Goal: Task Accomplishment & Management: Complete application form

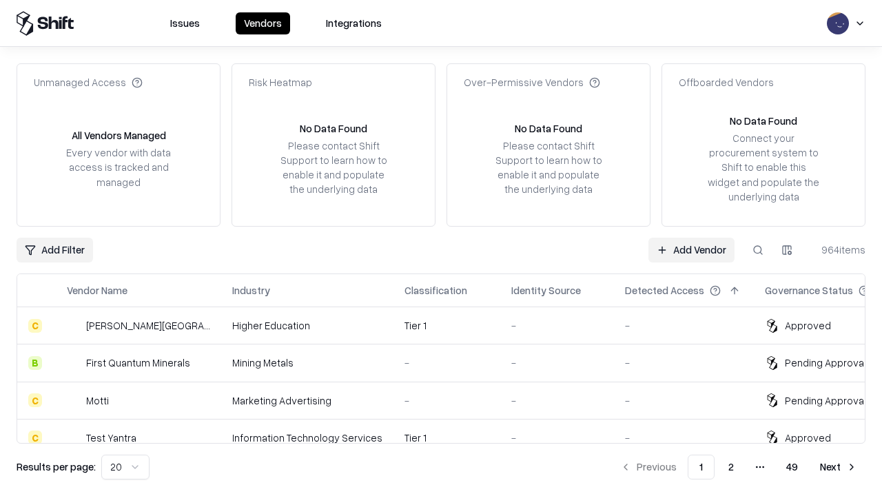
click at [691, 249] on link "Add Vendor" at bounding box center [692, 250] width 86 height 25
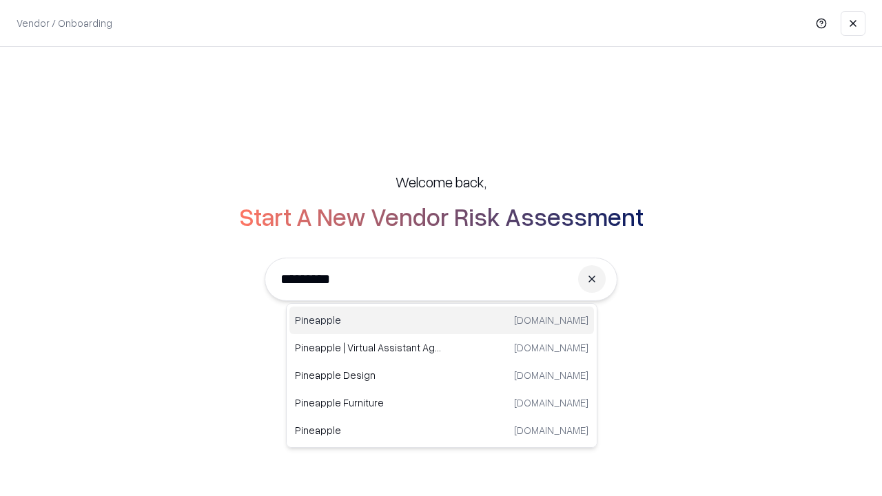
click at [442, 320] on div "Pineapple [DOMAIN_NAME]" at bounding box center [441, 321] width 305 height 28
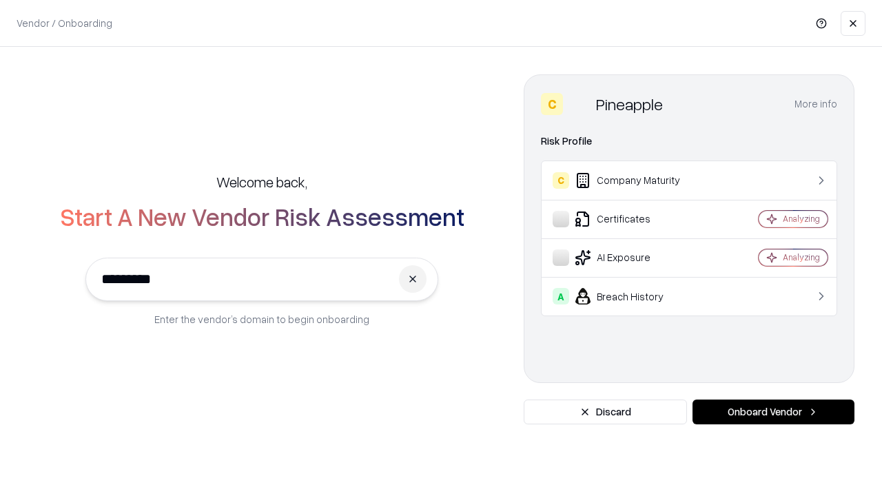
type input "*********"
click at [773, 412] on button "Onboard Vendor" at bounding box center [774, 412] width 162 height 25
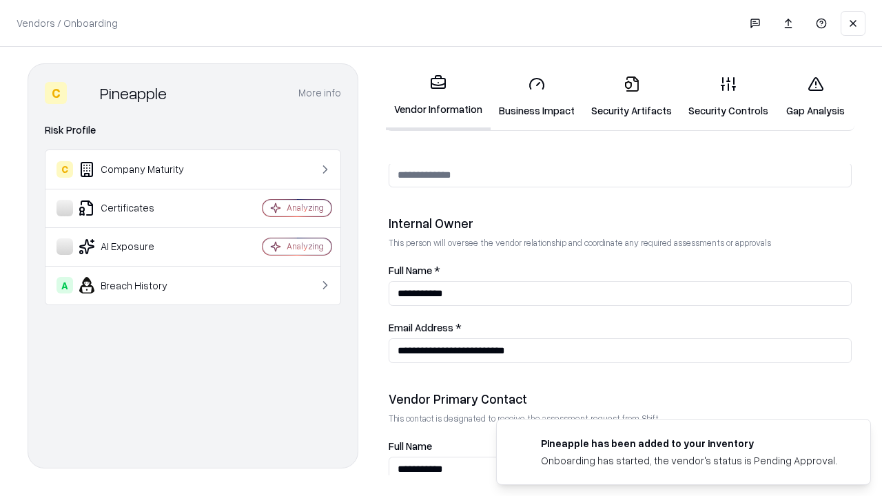
scroll to position [714, 0]
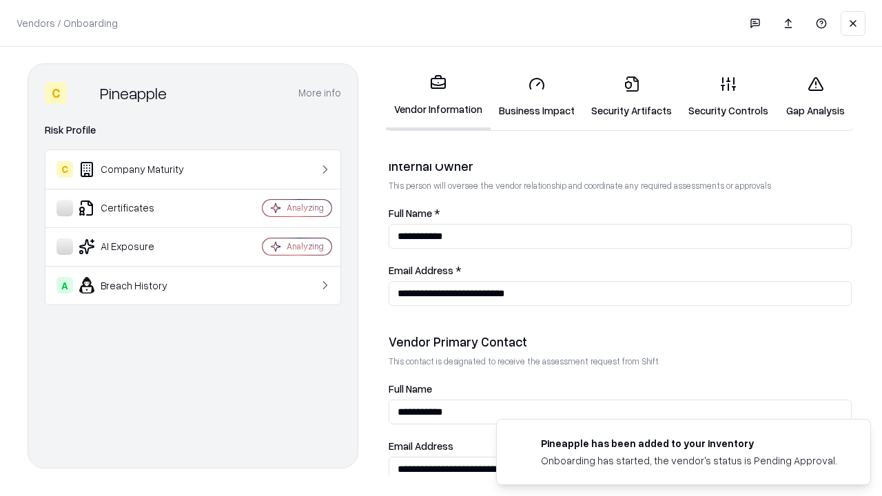
click at [537, 96] on link "Business Impact" at bounding box center [537, 97] width 92 height 64
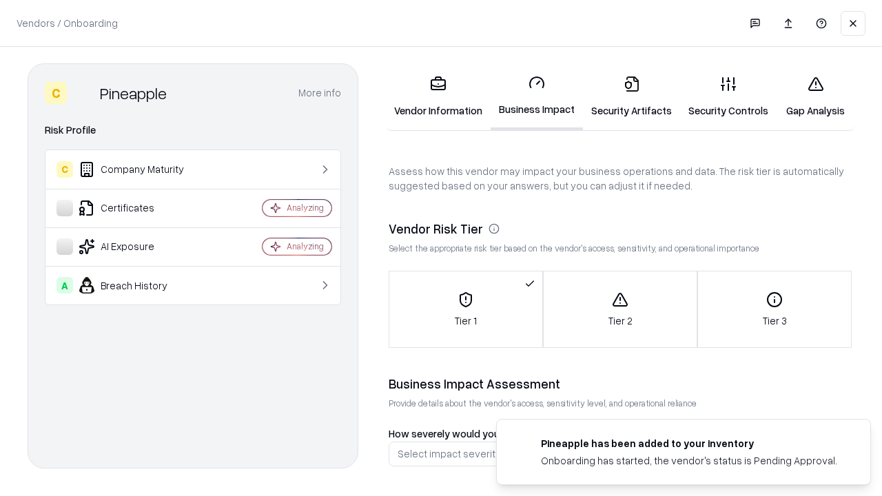
click at [815, 96] on link "Gap Analysis" at bounding box center [816, 97] width 78 height 64
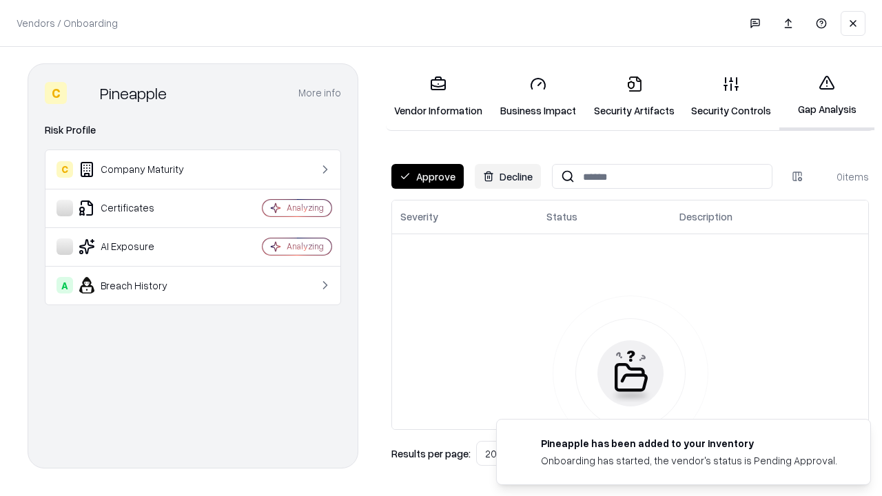
click at [427, 176] on button "Approve" at bounding box center [427, 176] width 72 height 25
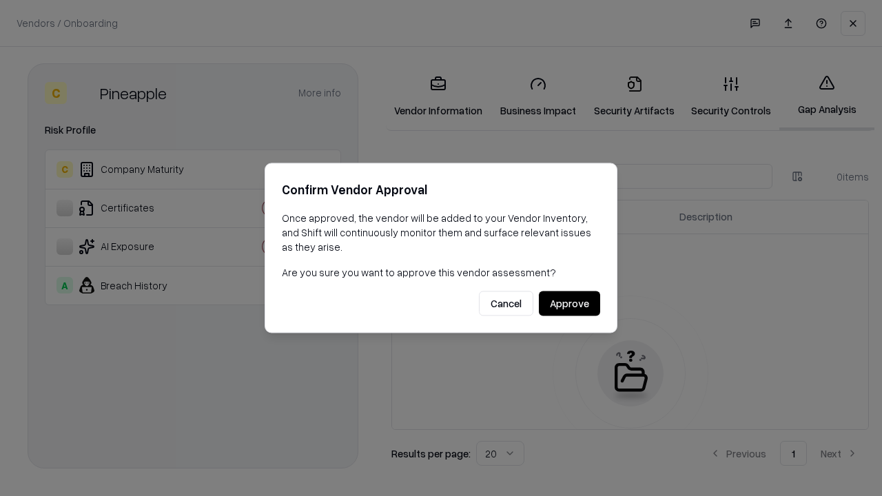
click at [569, 303] on button "Approve" at bounding box center [569, 304] width 61 height 25
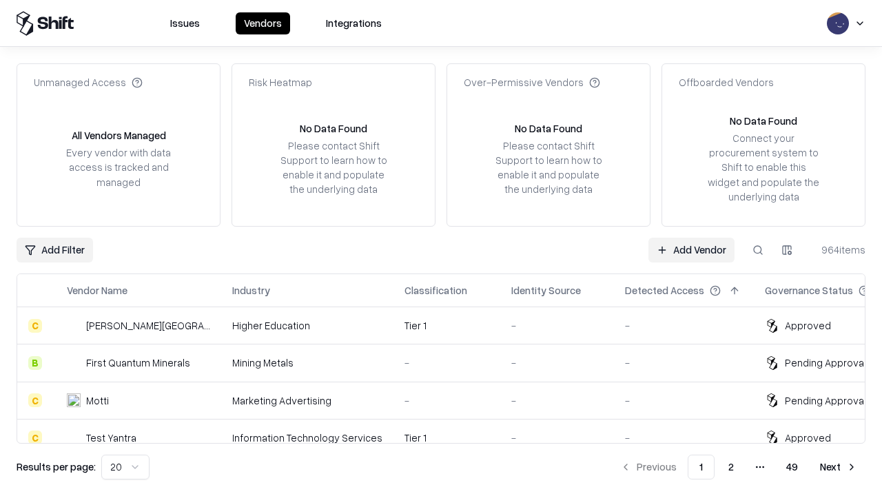
type input "*********"
click at [691, 249] on link "Add Vendor" at bounding box center [692, 250] width 86 height 25
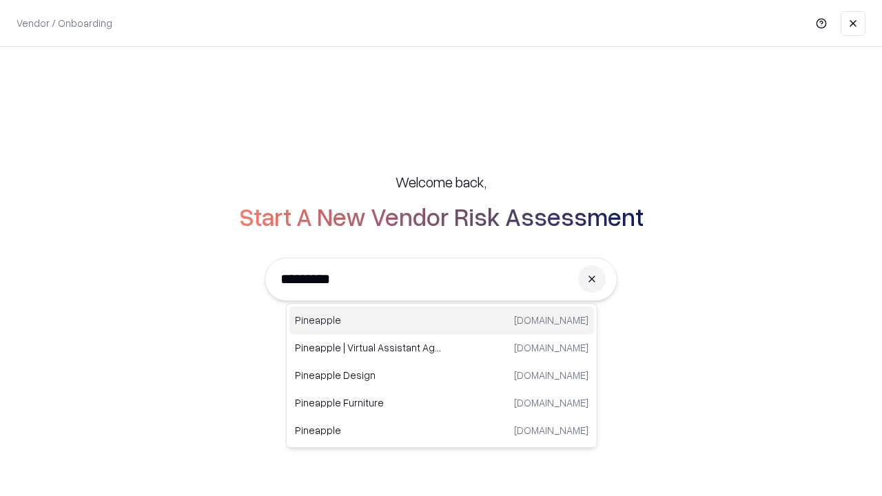
click at [442, 320] on div "Pineapple [DOMAIN_NAME]" at bounding box center [441, 321] width 305 height 28
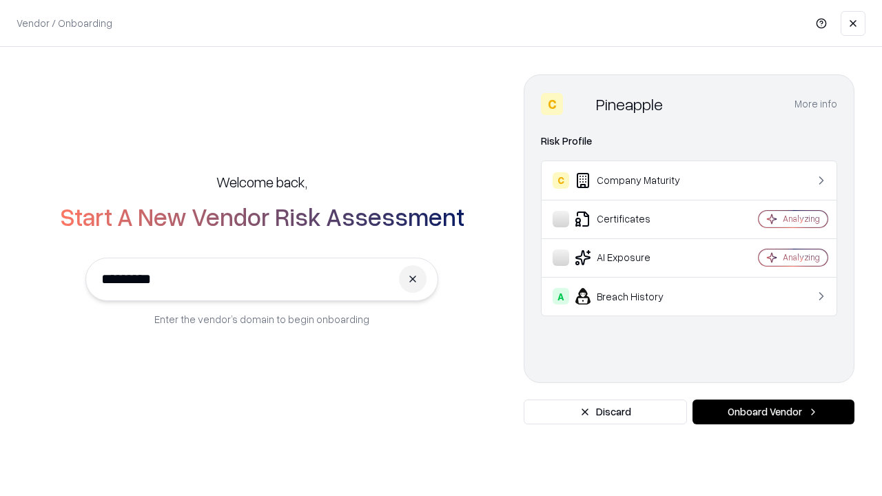
type input "*********"
click at [773, 412] on button "Onboard Vendor" at bounding box center [774, 412] width 162 height 25
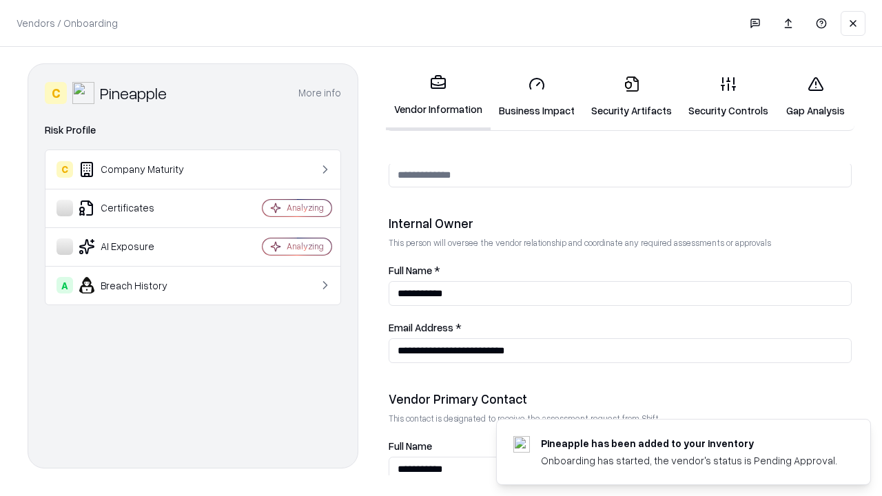
scroll to position [714, 0]
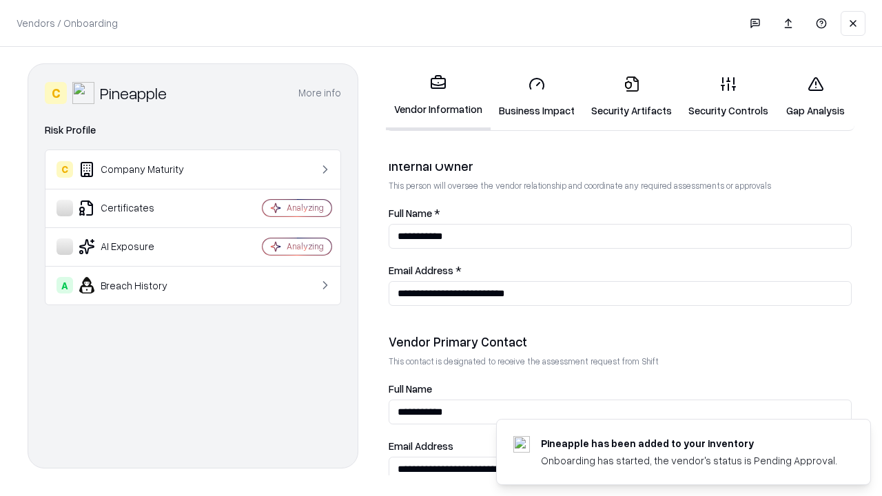
click at [815, 96] on link "Gap Analysis" at bounding box center [816, 97] width 78 height 64
